Goal: Transaction & Acquisition: Book appointment/travel/reservation

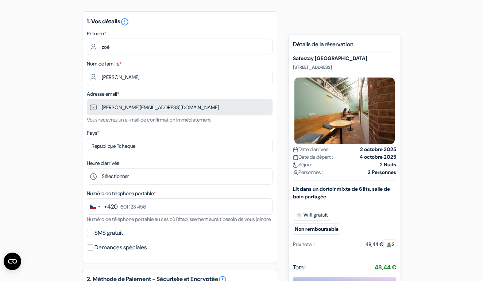
scroll to position [61, 0]
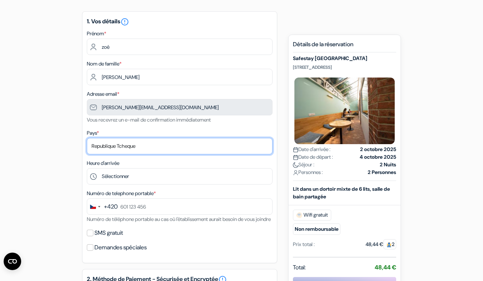
click at [141, 143] on select "Selectionner le pays Abkhazie Afghanistan Afrique Du sud Albanie Algérie Allema…" at bounding box center [180, 146] width 186 height 16
select select "67"
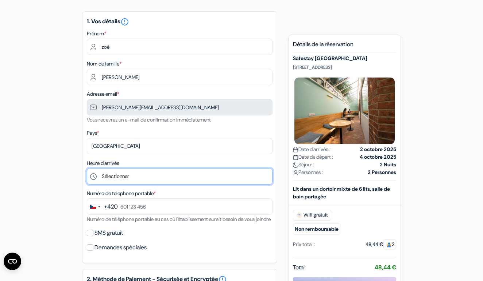
select select "16"
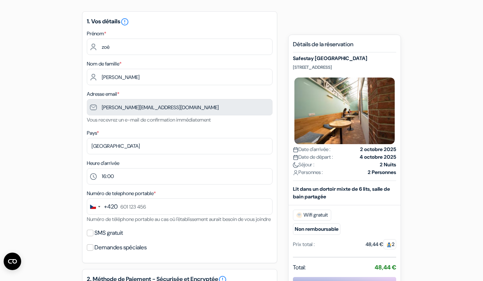
click at [106, 209] on div "+420" at bounding box center [111, 207] width 14 height 9
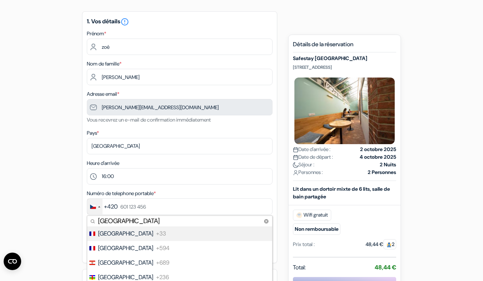
type input "France"
click at [110, 236] on span "France" at bounding box center [125, 234] width 55 height 9
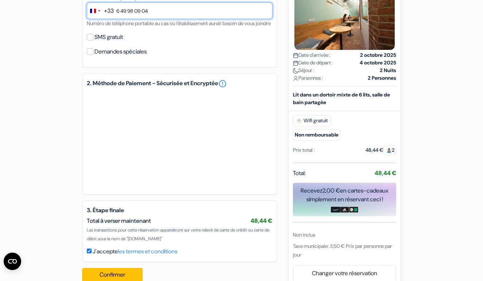
scroll to position [276, 0]
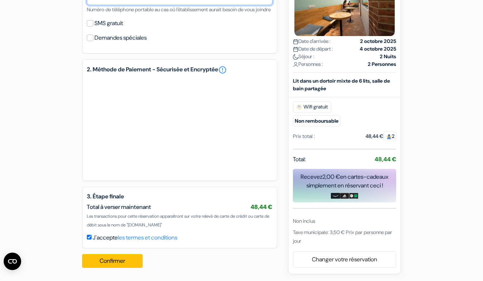
type input "6 49 98 09 04"
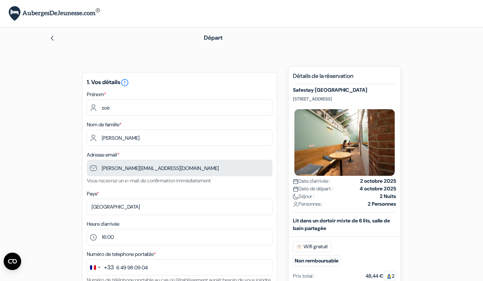
scroll to position [0, 0]
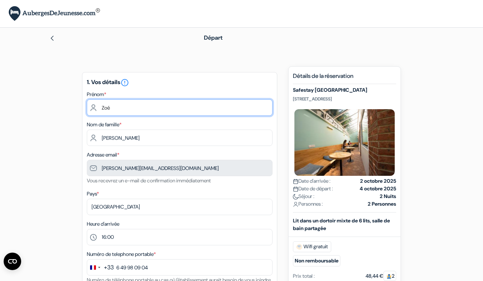
type input "Zoé"
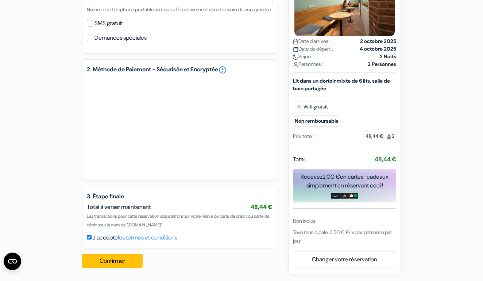
scroll to position [280, 0]
type input "Fricker"
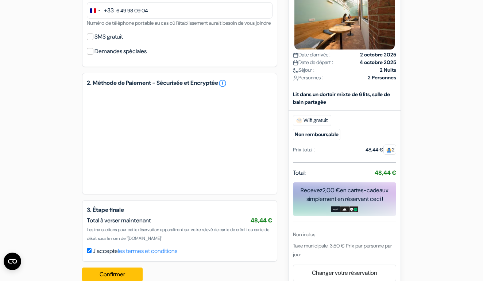
click at [90, 40] on input "SMS gratuit" at bounding box center [90, 37] width 7 height 7
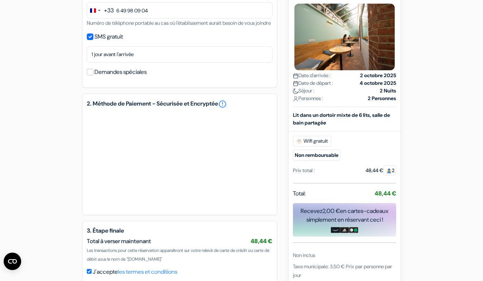
click at [90, 40] on input "SMS gratuit" at bounding box center [90, 37] width 7 height 7
checkbox input "false"
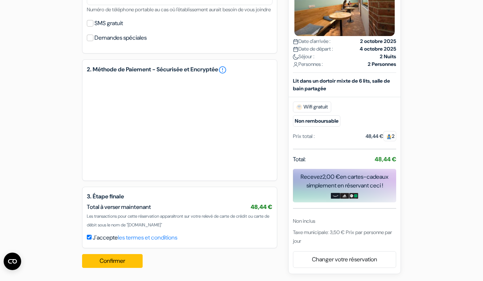
scroll to position [280, 0]
click at [114, 260] on button "Confirmer Loading..." at bounding box center [112, 261] width 61 height 14
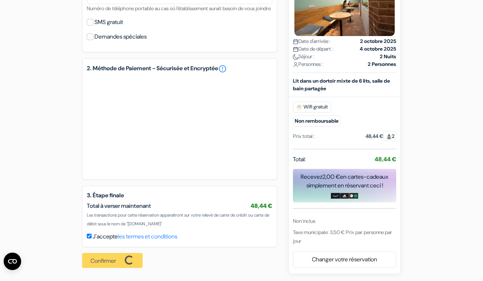
scroll to position [281, 0]
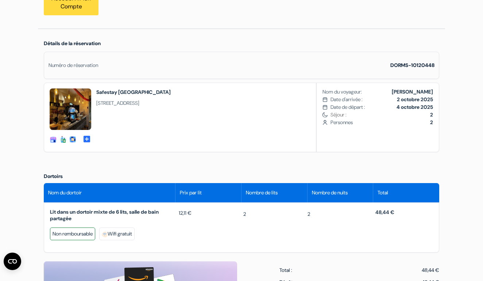
scroll to position [182, 0]
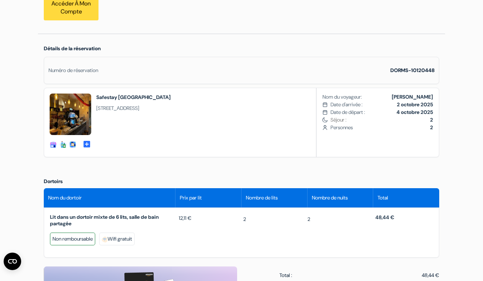
click at [402, 110] on b "4 octobre 2025" at bounding box center [414, 112] width 36 height 7
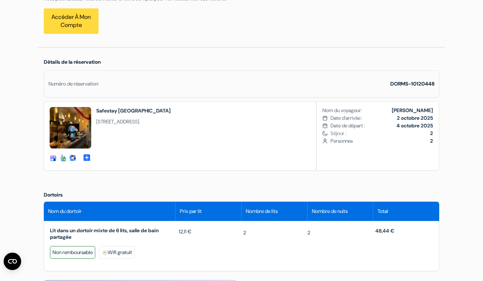
scroll to position [161, 0]
